Goal: Information Seeking & Learning: Learn about a topic

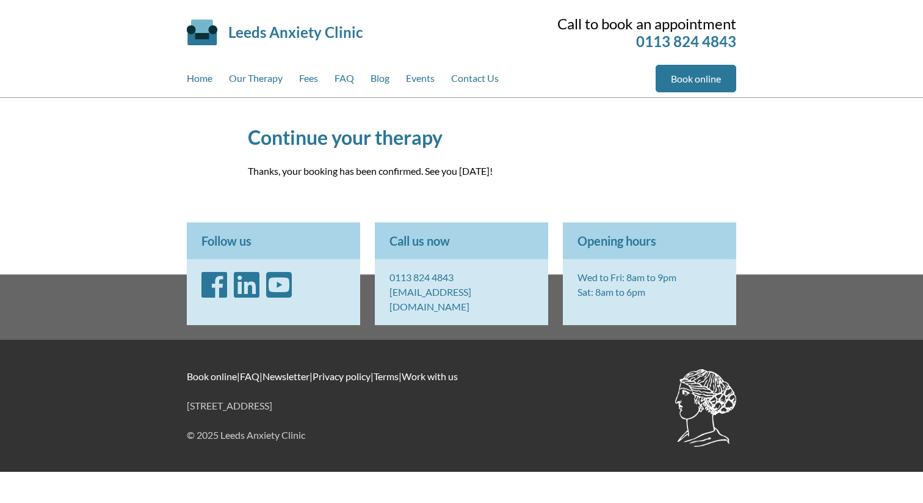
click at [444, 165] on p "Thanks, your booking has been confirmed. See you on Wednesday!" at bounding box center [462, 171] width 428 height 15
click at [418, 135] on h1 "Continue your therapy" at bounding box center [462, 137] width 428 height 24
click at [688, 68] on link "Book online" at bounding box center [696, 78] width 81 height 27
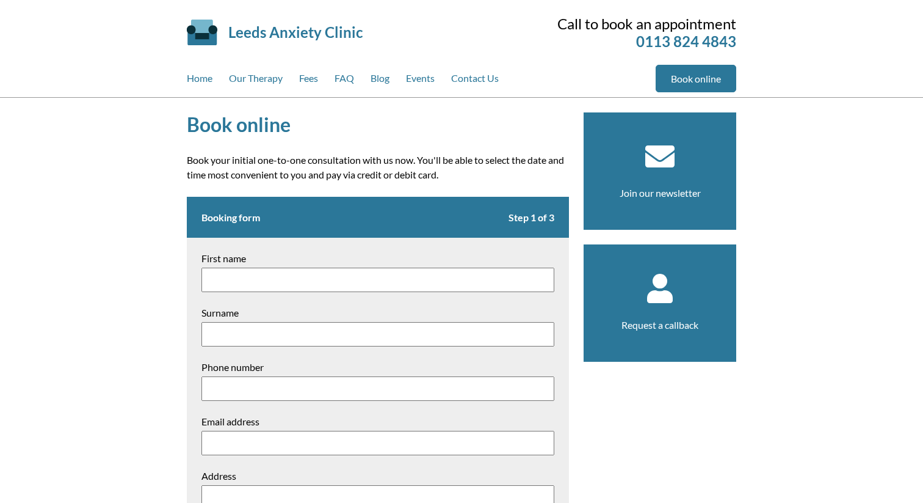
click at [214, 72] on div "Home Our Therapy Fees FAQ Blog Events Contact Us" at bounding box center [421, 81] width 469 height 32
click at [212, 77] on link "Home" at bounding box center [200, 81] width 26 height 32
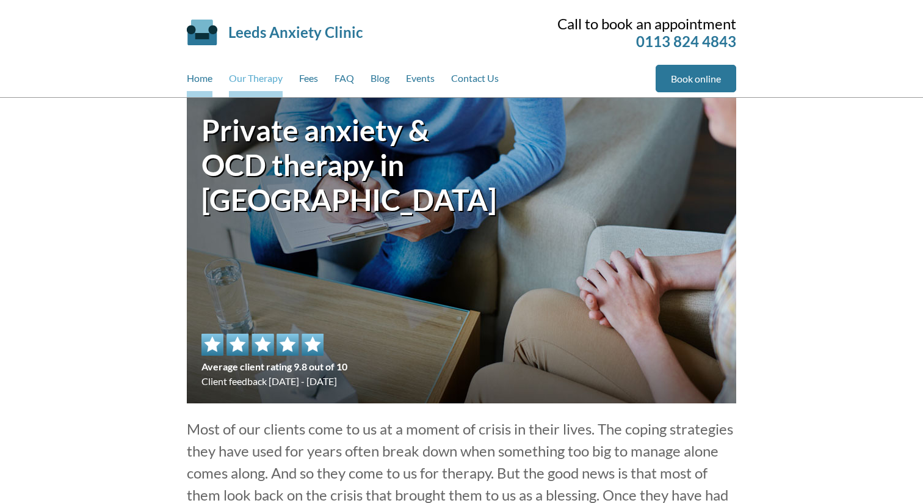
click at [279, 79] on link "Our Therapy" at bounding box center [256, 81] width 54 height 32
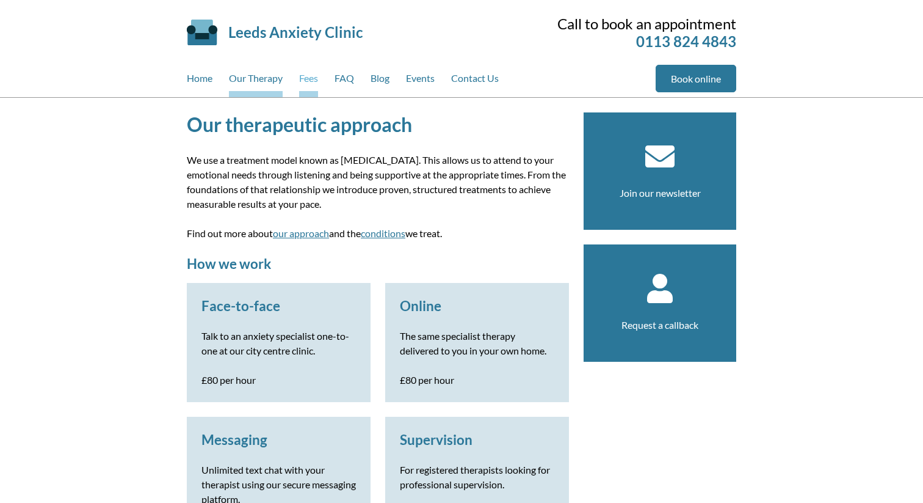
click at [311, 77] on link "Fees" at bounding box center [308, 81] width 19 height 32
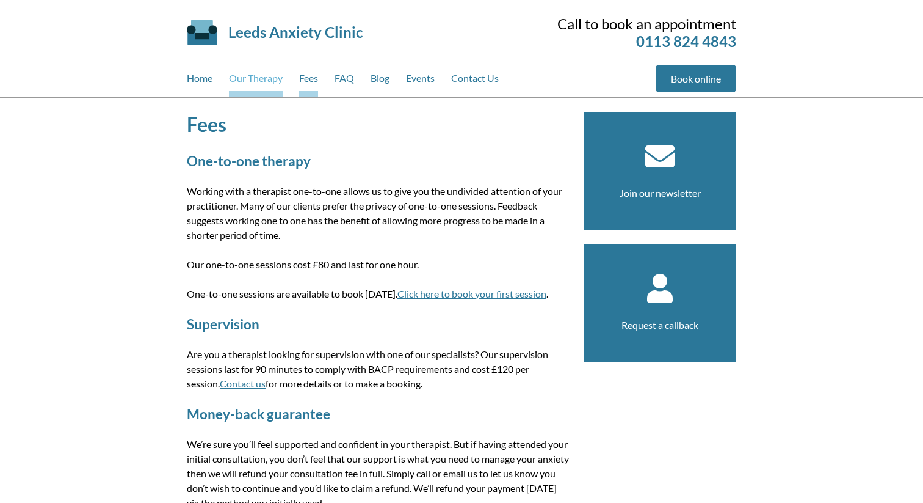
click at [260, 82] on link "Our Therapy" at bounding box center [256, 81] width 54 height 32
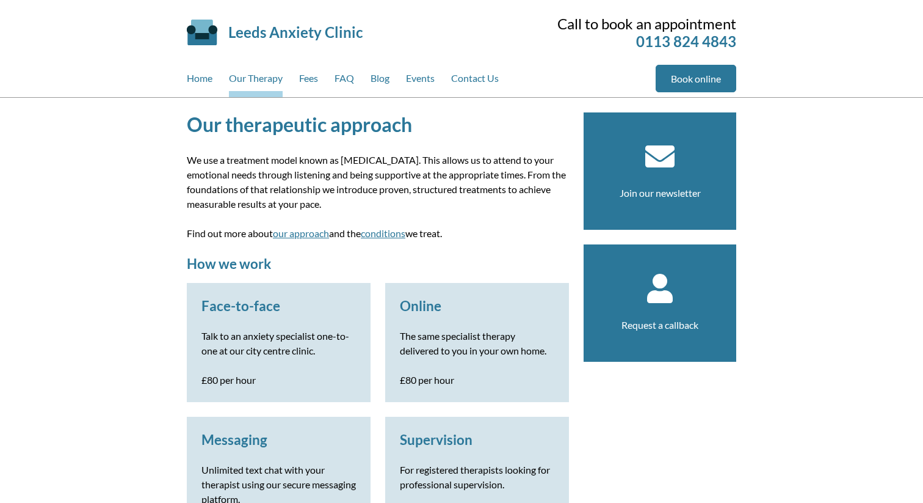
click at [434, 305] on h3 "Online" at bounding box center [477, 305] width 155 height 16
